Goal: Task Accomplishment & Management: Manage account settings

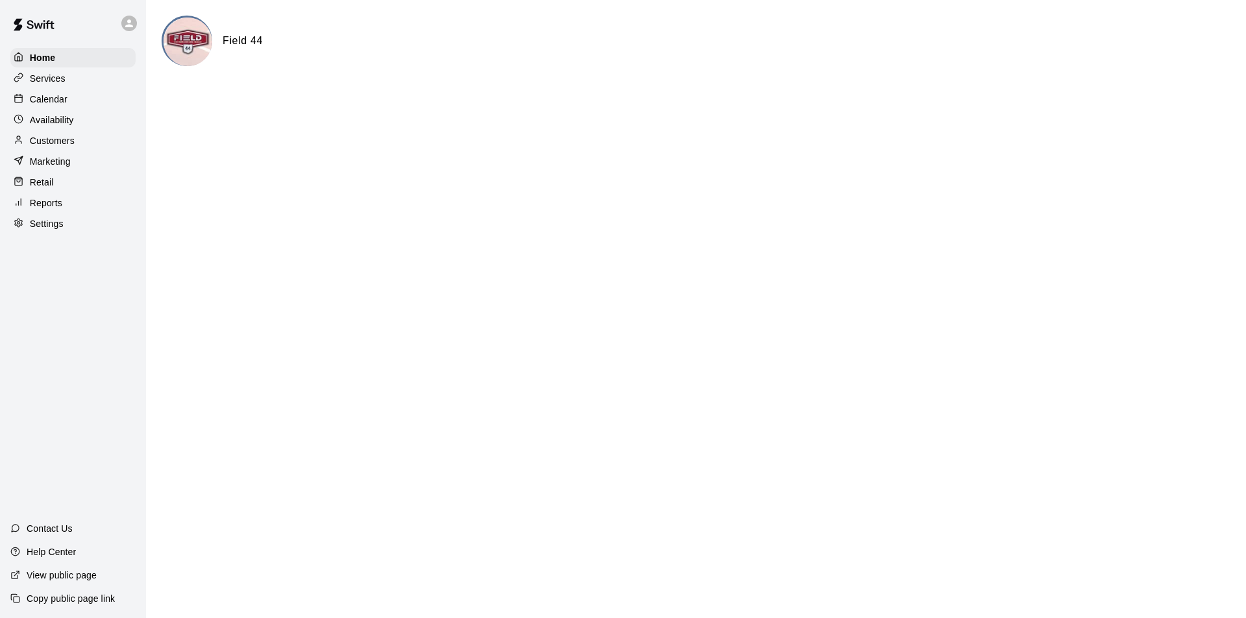
click at [62, 144] on p "Customers" at bounding box center [52, 140] width 45 height 13
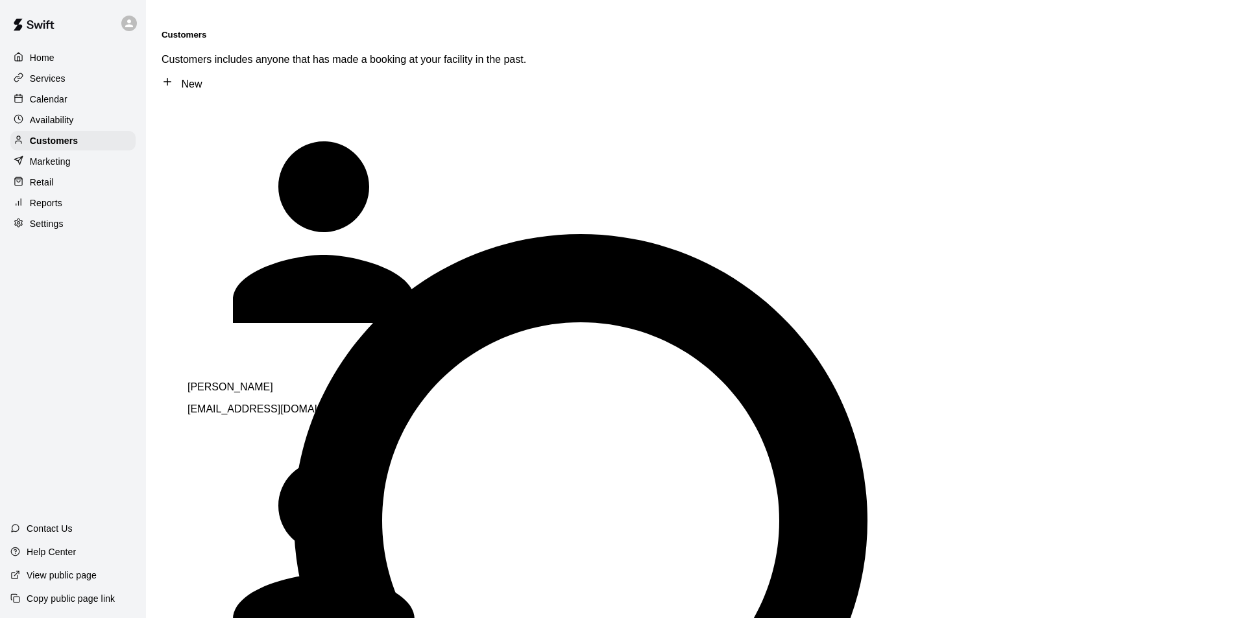
type input "****"
click at [345, 381] on div "[PERSON_NAME] Team Membership [EMAIL_ADDRESS][DOMAIN_NAME]" at bounding box center [368, 409] width 363 height 56
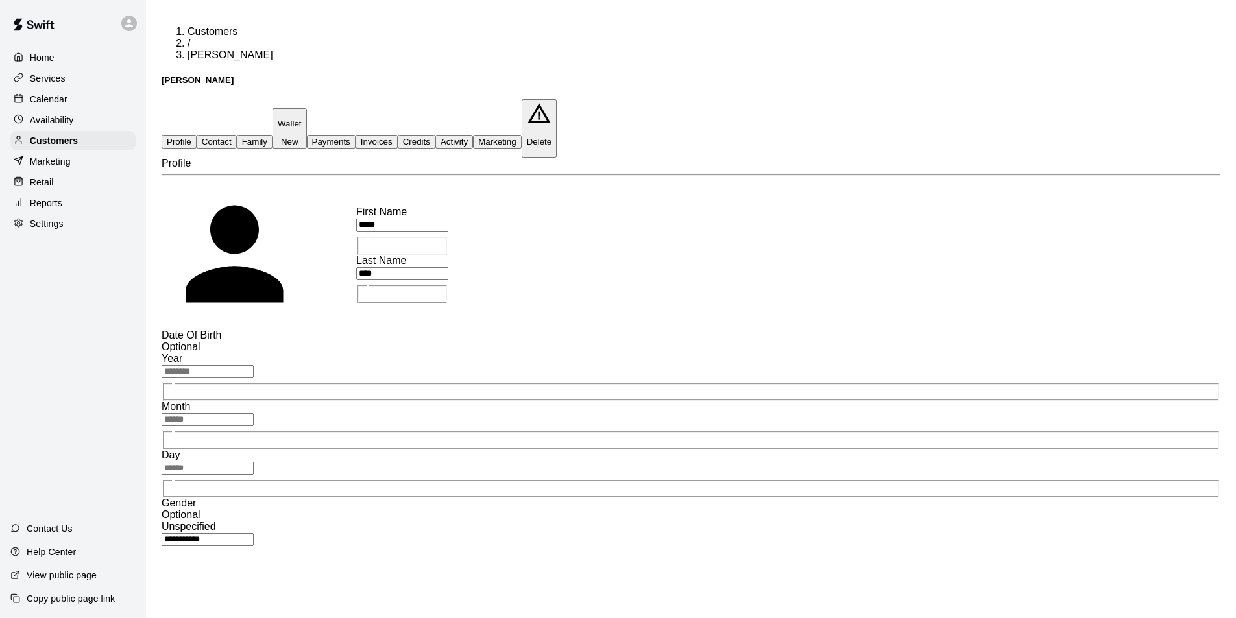
click at [36, 96] on p "Calendar" at bounding box center [49, 99] width 38 height 13
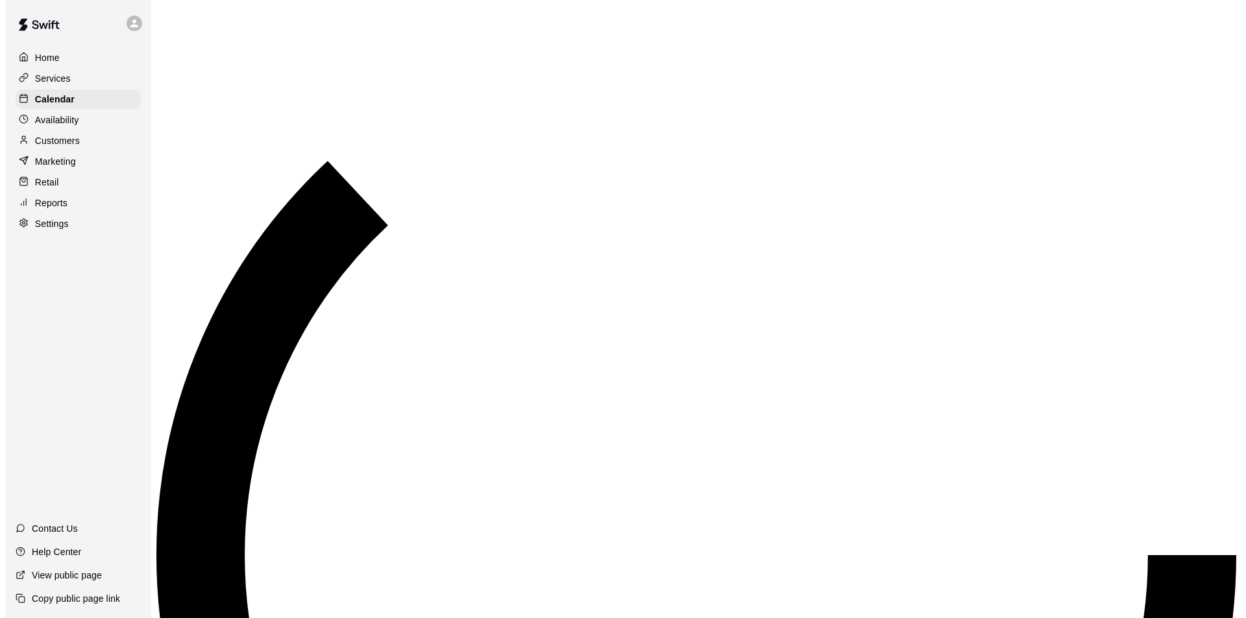
scroll to position [660, 0]
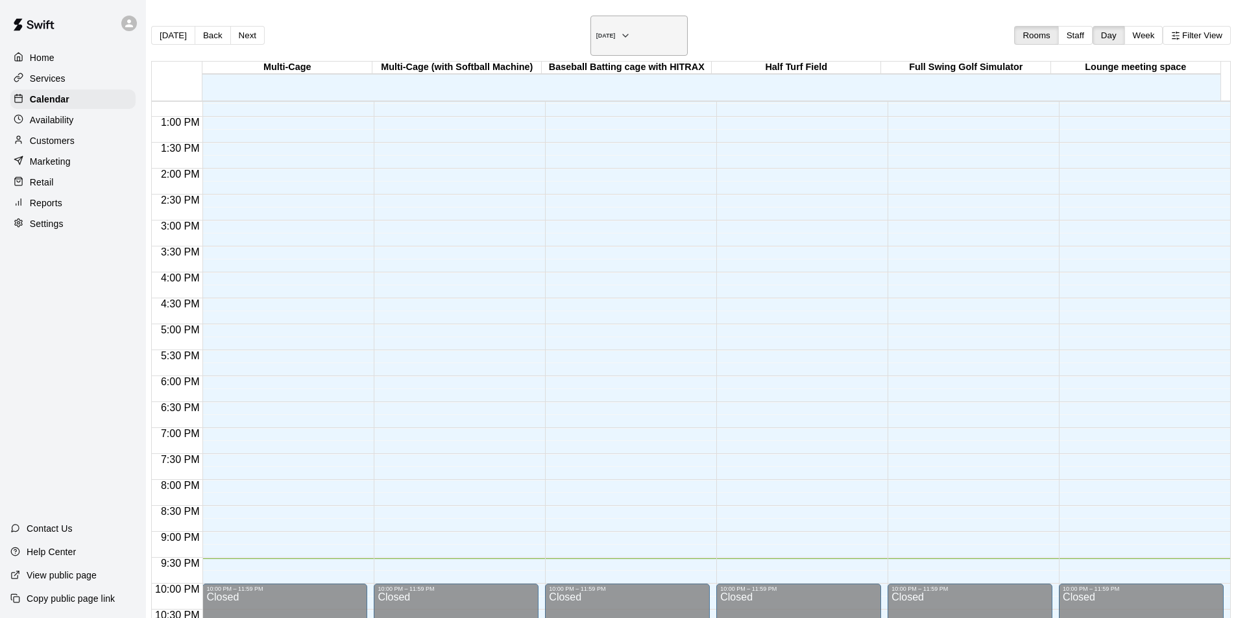
click at [631, 29] on icon "button" at bounding box center [625, 36] width 10 height 16
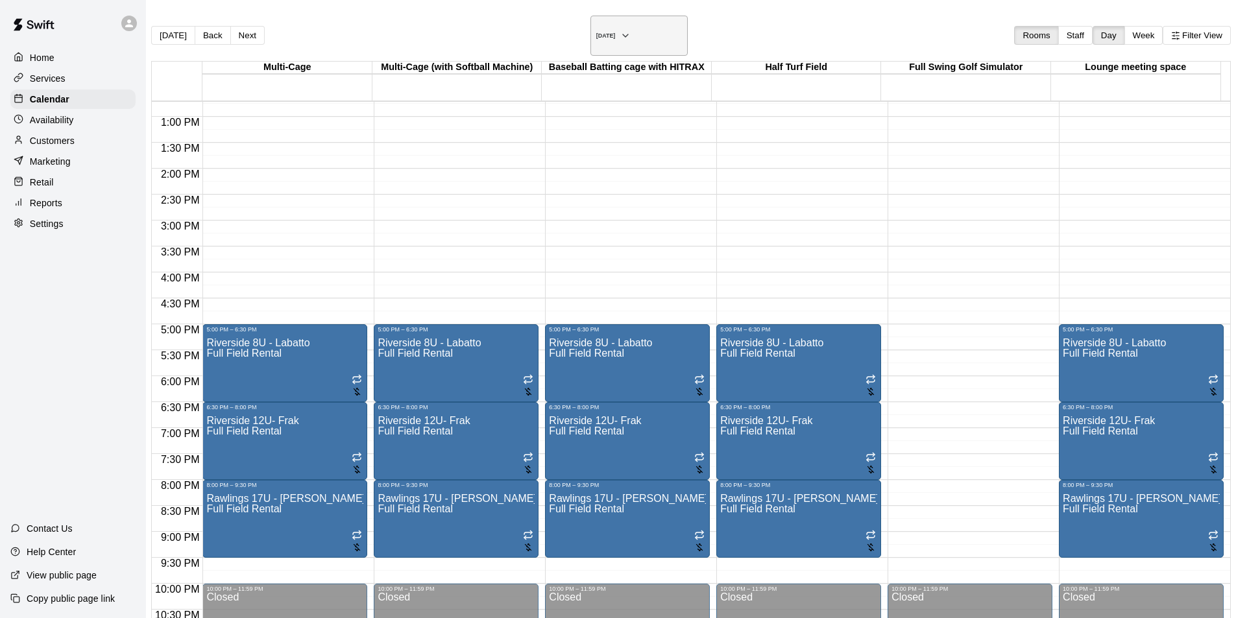
click at [631, 28] on icon "button" at bounding box center [625, 36] width 10 height 16
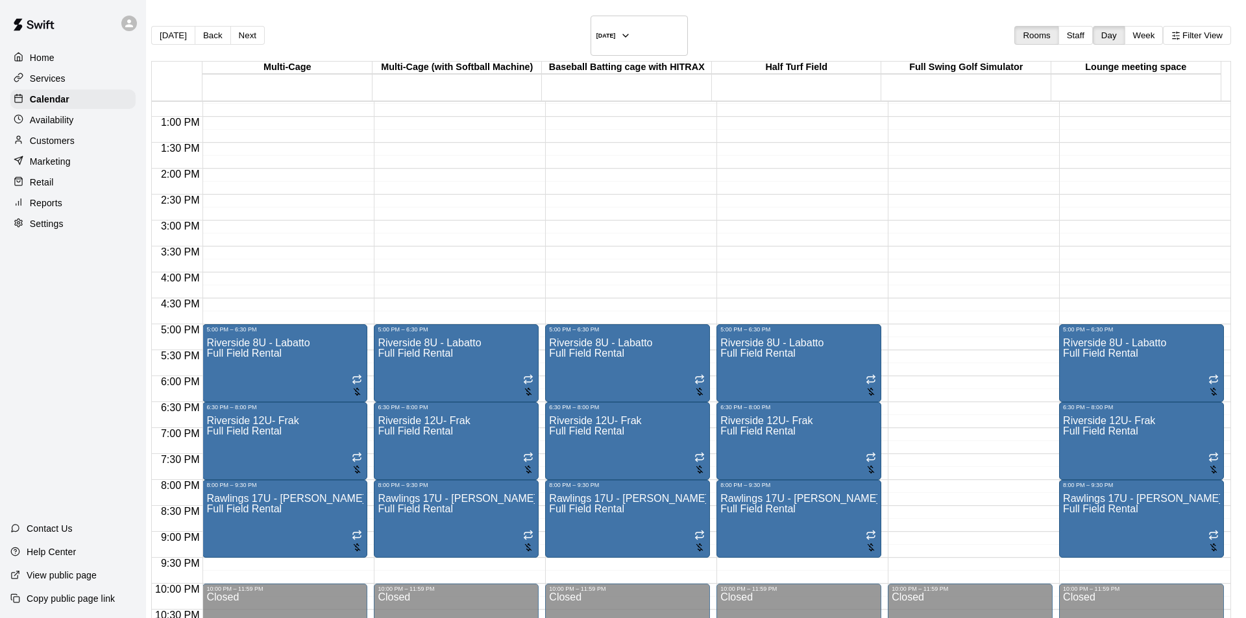
drag, startPoint x: 611, startPoint y: 163, endPoint x: 599, endPoint y: 169, distance: 13.6
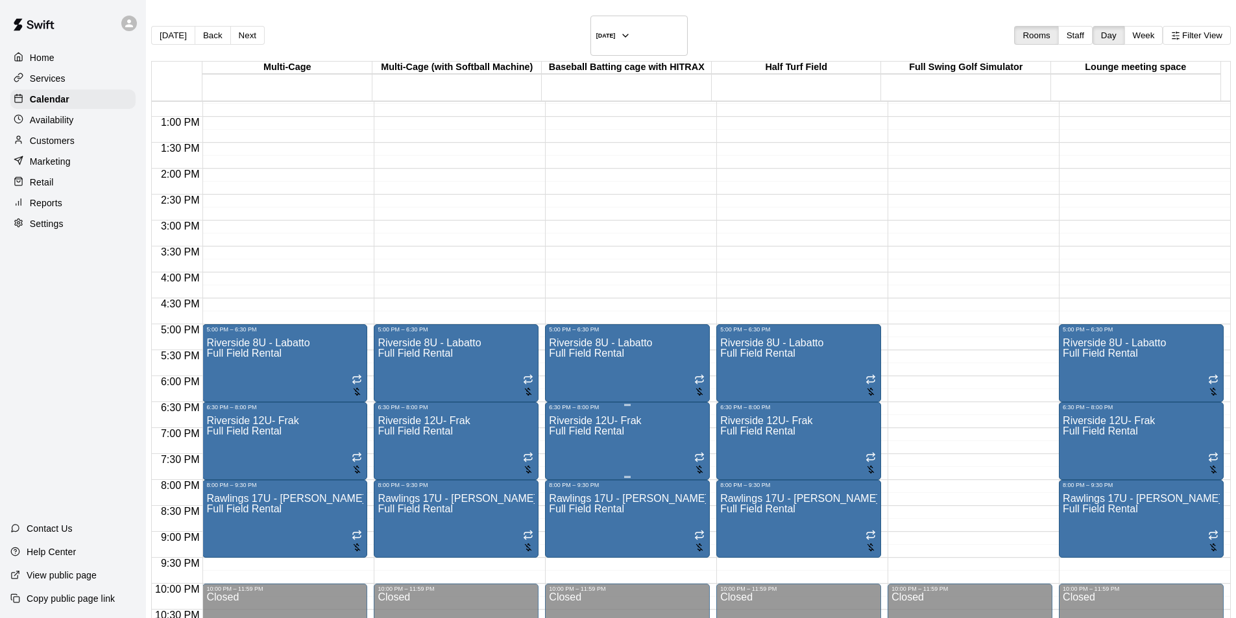
click at [694, 456] on div at bounding box center [699, 464] width 10 height 25
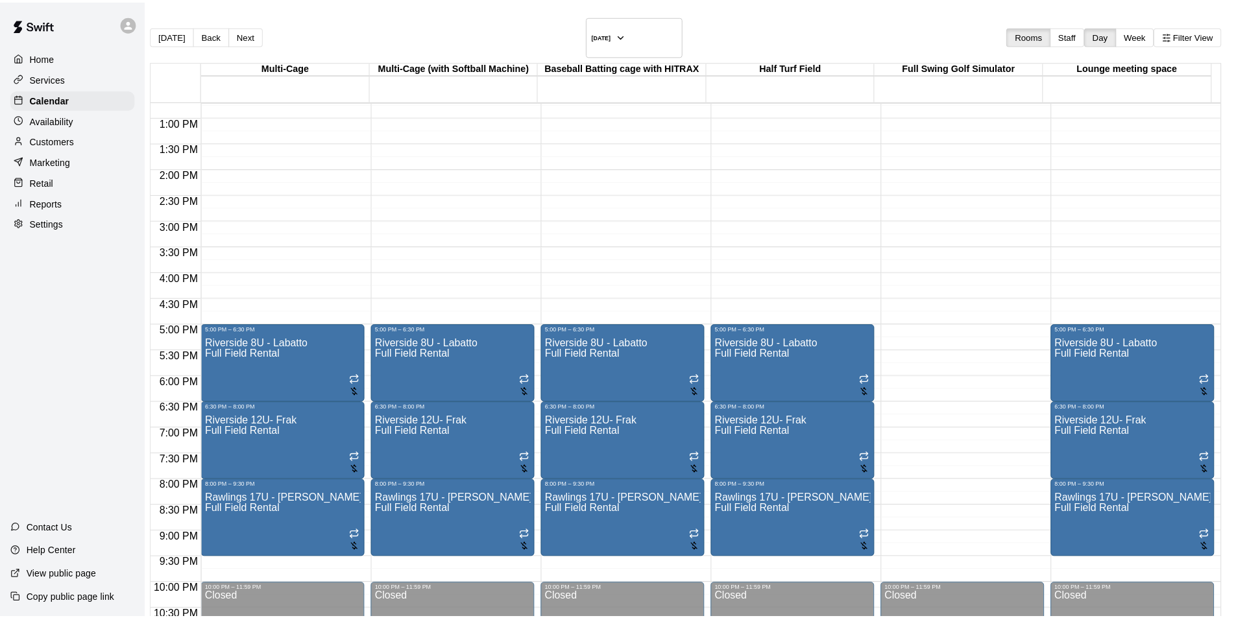
scroll to position [259, 0]
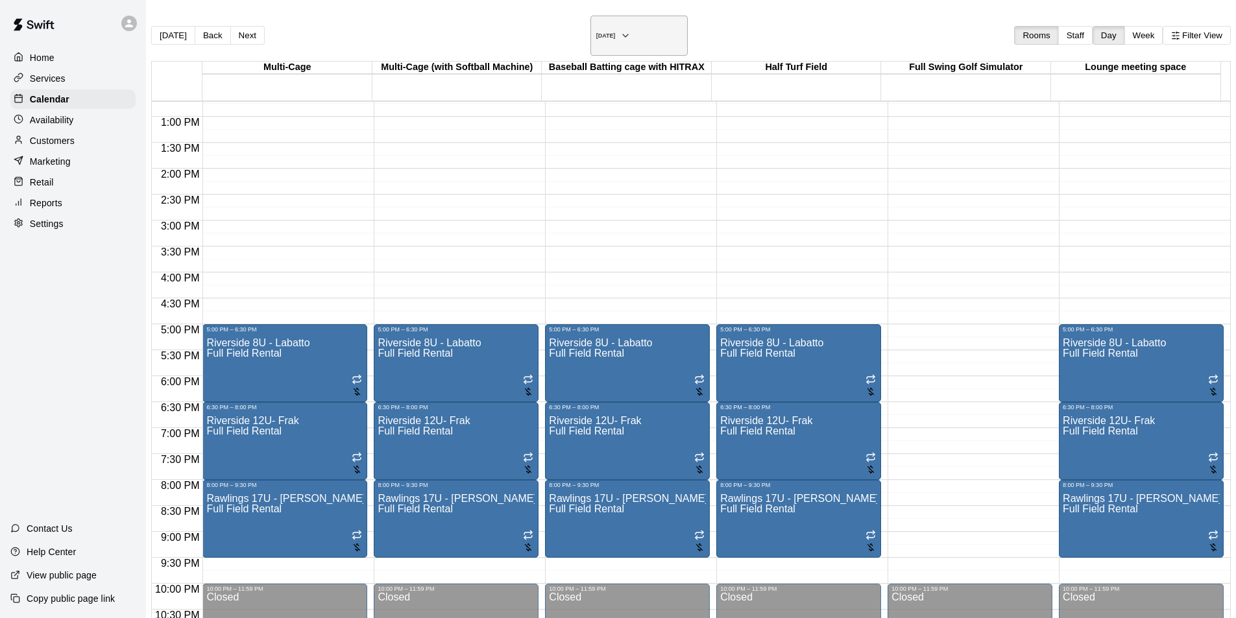
click at [613, 32] on h6 "[DATE]" at bounding box center [605, 35] width 19 height 6
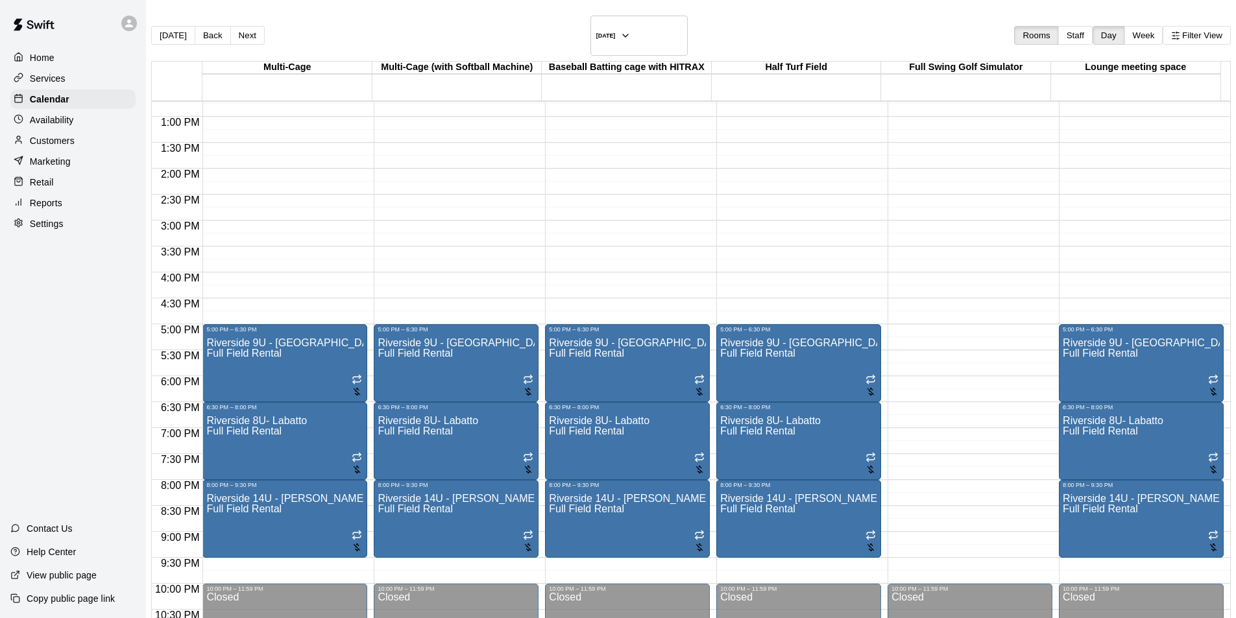
drag, startPoint x: 68, startPoint y: 140, endPoint x: 110, endPoint y: 141, distance: 42.2
click at [68, 140] on p "Customers" at bounding box center [52, 140] width 45 height 13
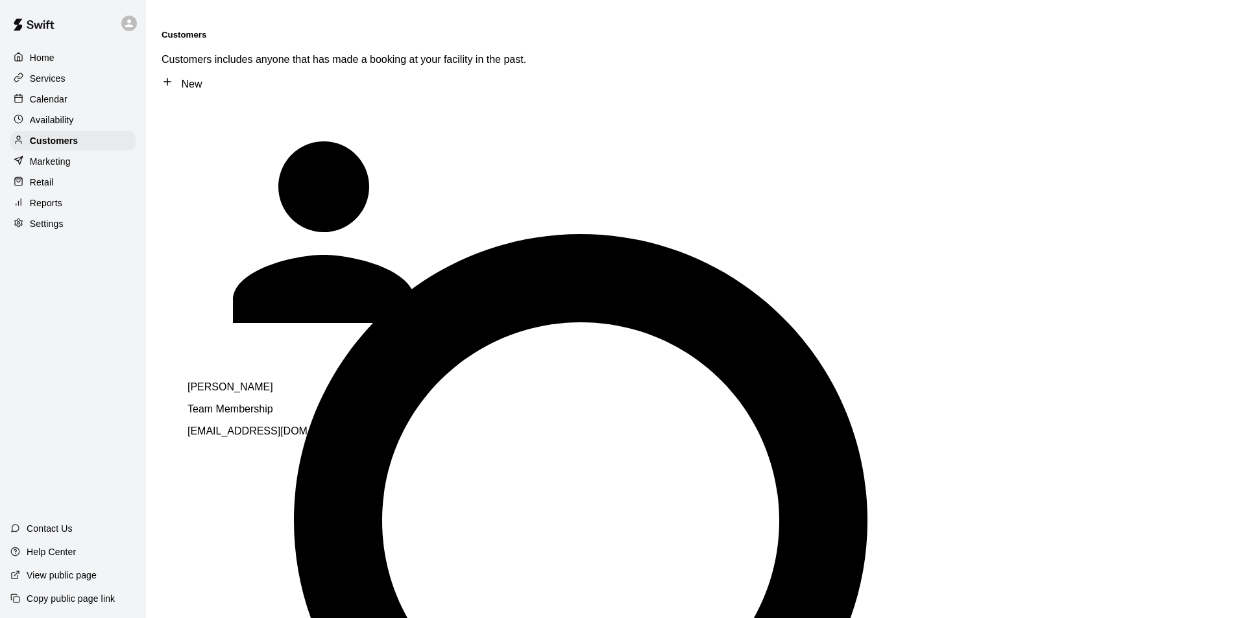
type input "******"
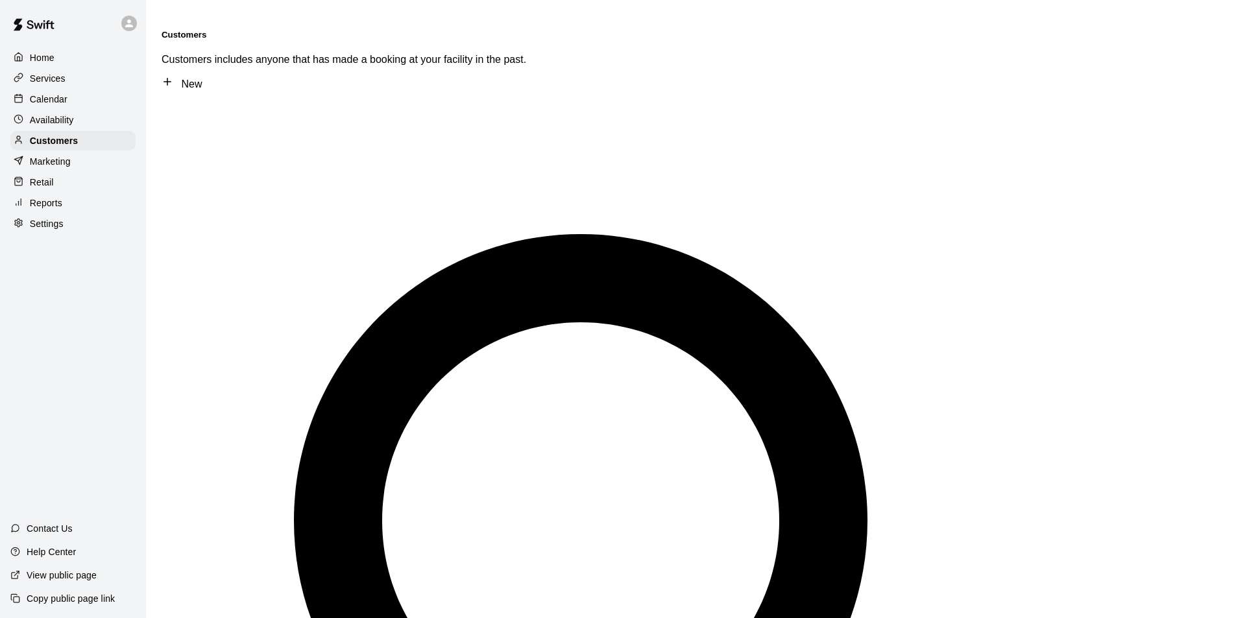
click at [55, 99] on p "Calendar" at bounding box center [49, 99] width 38 height 13
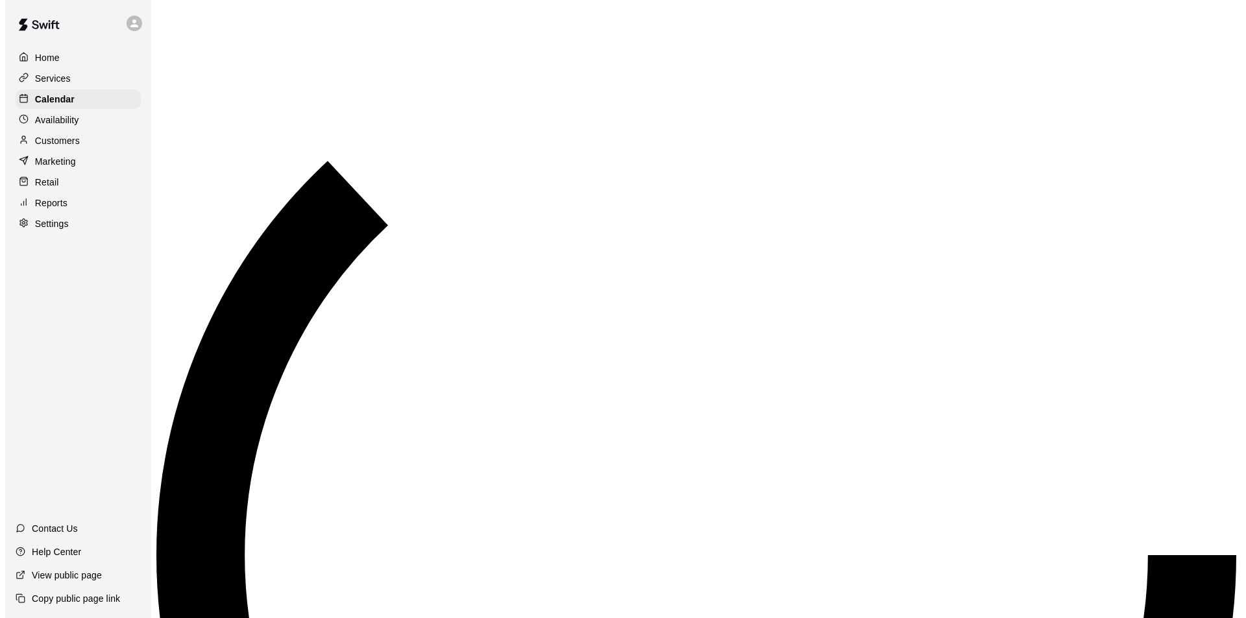
scroll to position [660, 0]
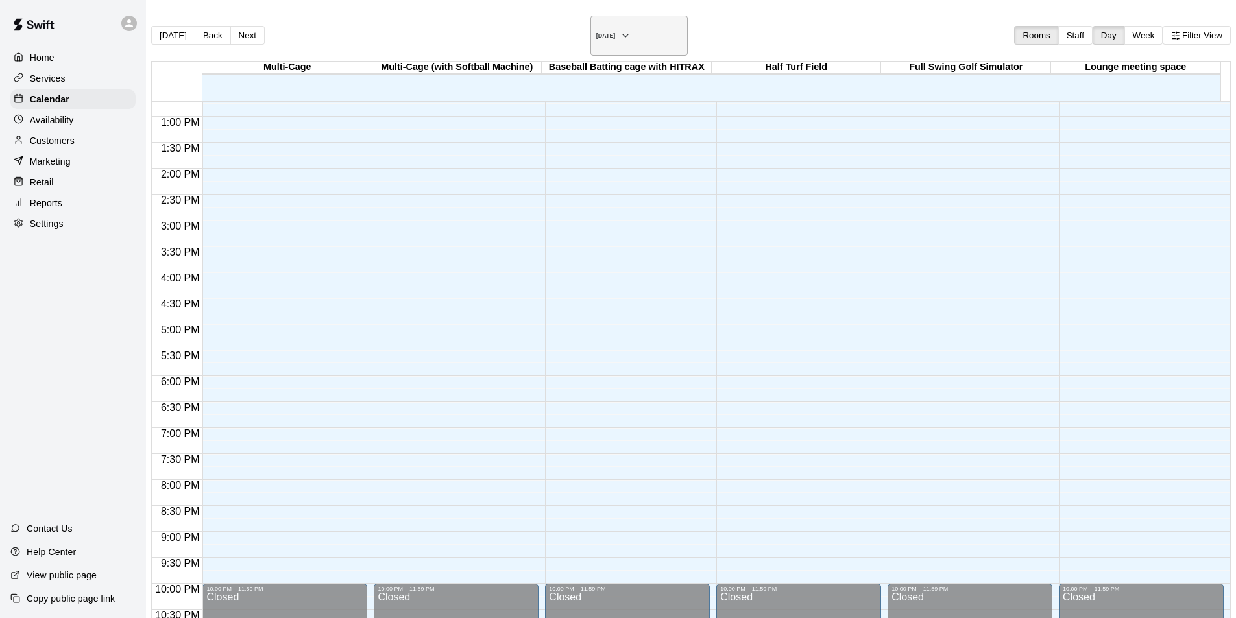
click at [631, 28] on icon "button" at bounding box center [625, 36] width 10 height 16
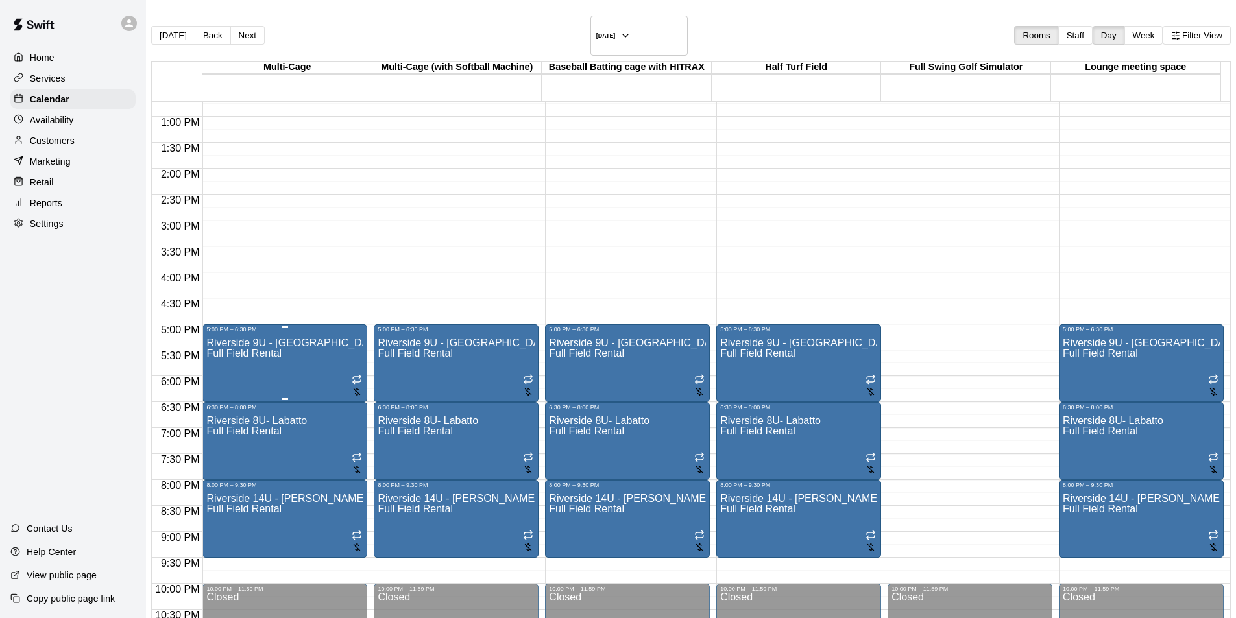
click at [356, 379] on div at bounding box center [357, 386] width 10 height 25
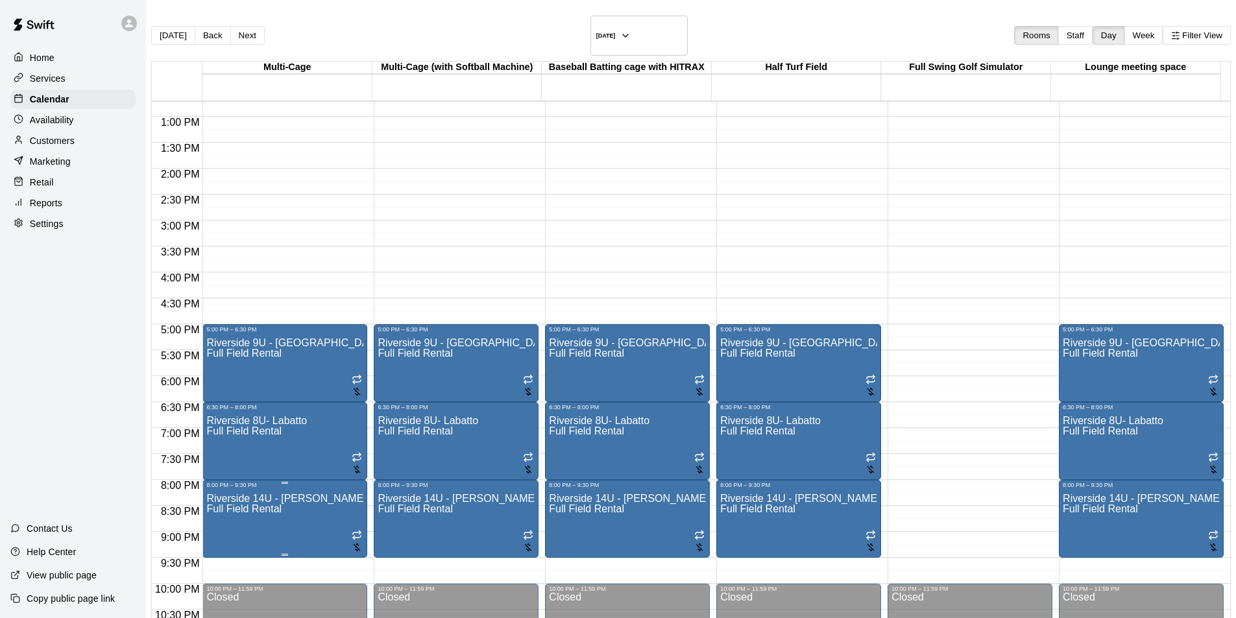
click at [352, 534] on div at bounding box center [357, 542] width 10 height 25
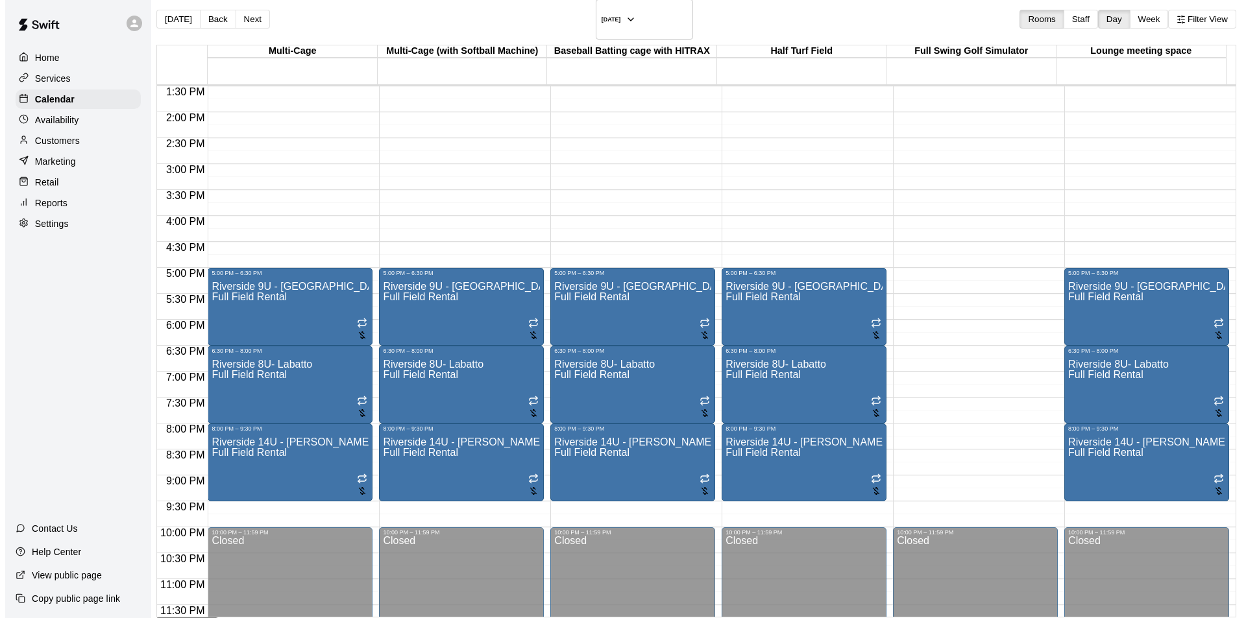
scroll to position [21, 0]
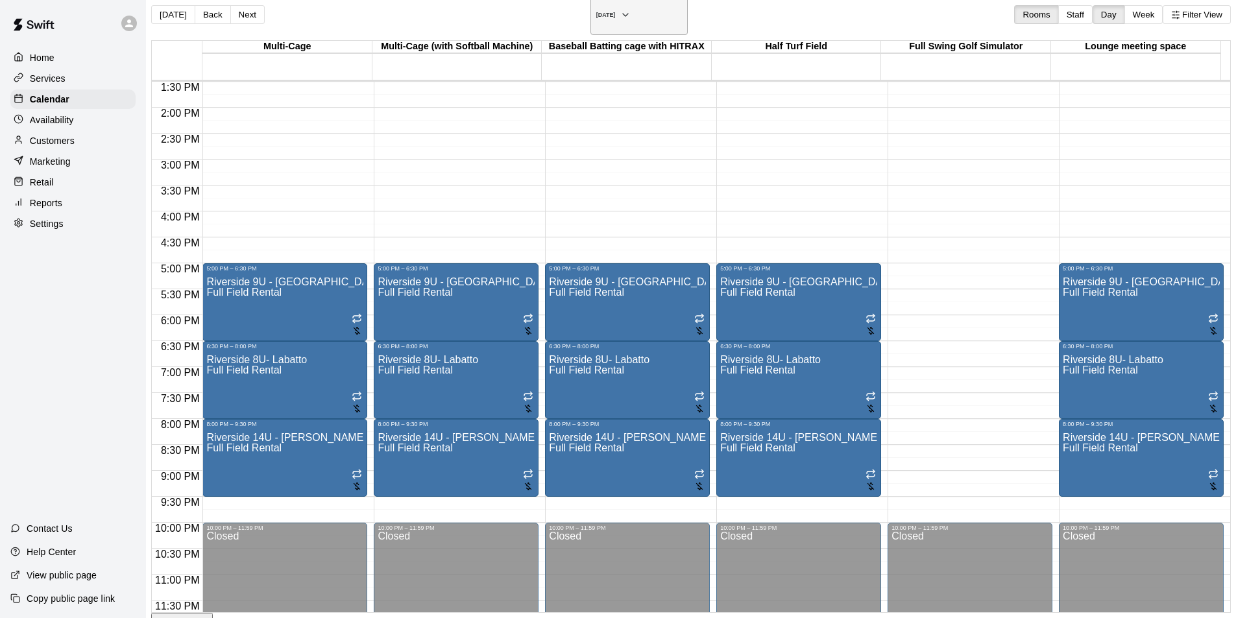
click at [631, 12] on icon "button" at bounding box center [625, 15] width 10 height 16
